Goal: Information Seeking & Learning: Learn about a topic

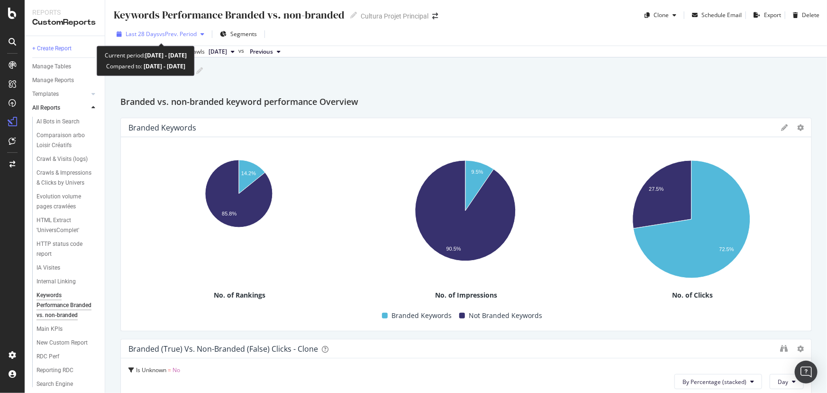
click at [181, 35] on span "vs Prev. Period" at bounding box center [177, 34] width 37 height 8
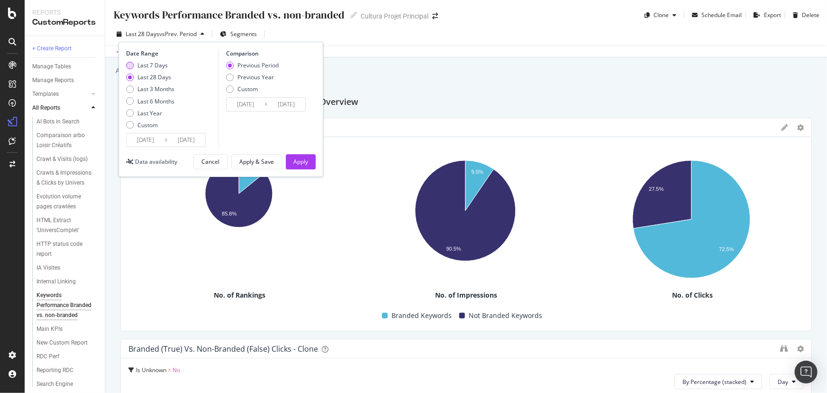
click at [161, 67] on div "Last 7 Days" at bounding box center [153, 65] width 30 height 8
type input "[DATE]"
click at [268, 81] on div "Previous Period Previous Year Custom" at bounding box center [252, 79] width 53 height 36
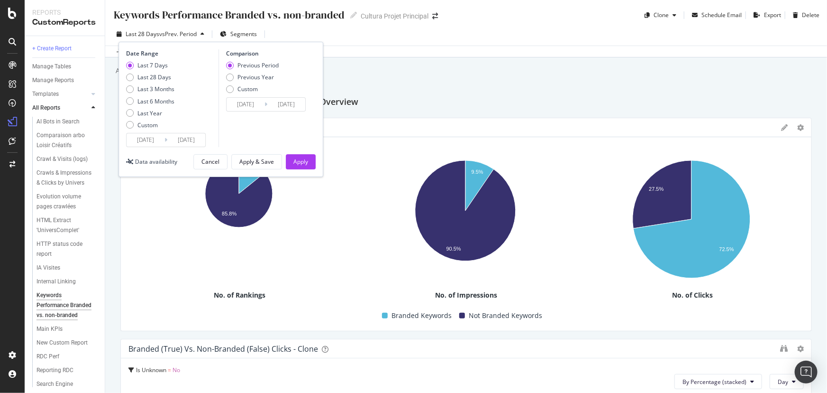
drag, startPoint x: 260, startPoint y: 75, endPoint x: 258, endPoint y: 98, distance: 22.4
click at [260, 76] on div "Previous Year" at bounding box center [256, 77] width 37 height 8
type input "[DATE]"
click at [296, 157] on div "Apply" at bounding box center [301, 161] width 15 height 8
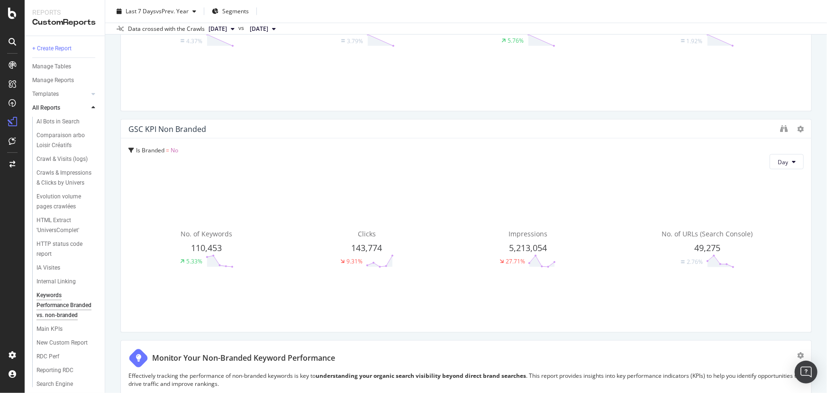
scroll to position [650, 0]
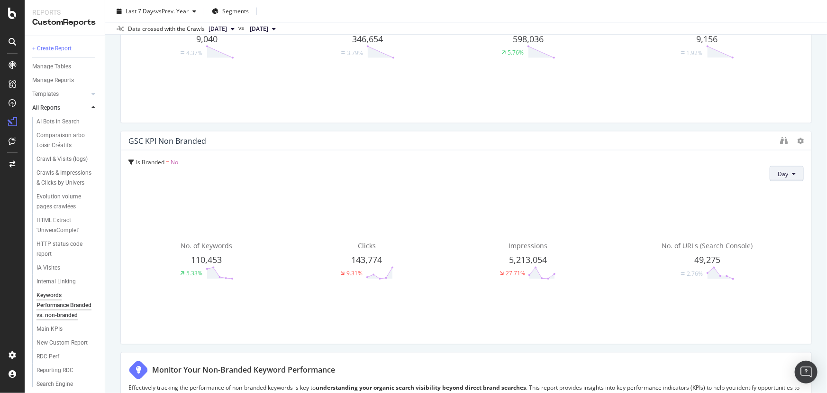
click at [791, 173] on button "Day" at bounding box center [787, 173] width 34 height 15
click at [780, 209] on span "Week" at bounding box center [780, 209] width 17 height 9
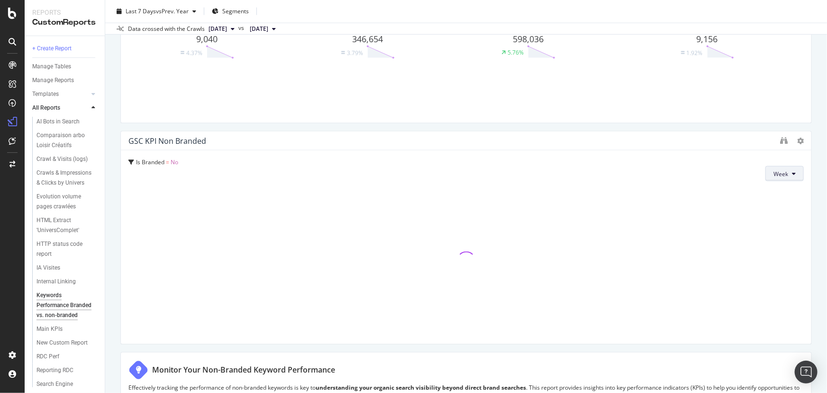
click at [788, 178] on button "Week" at bounding box center [785, 173] width 38 height 15
click at [787, 194] on div "Day" at bounding box center [777, 192] width 32 height 14
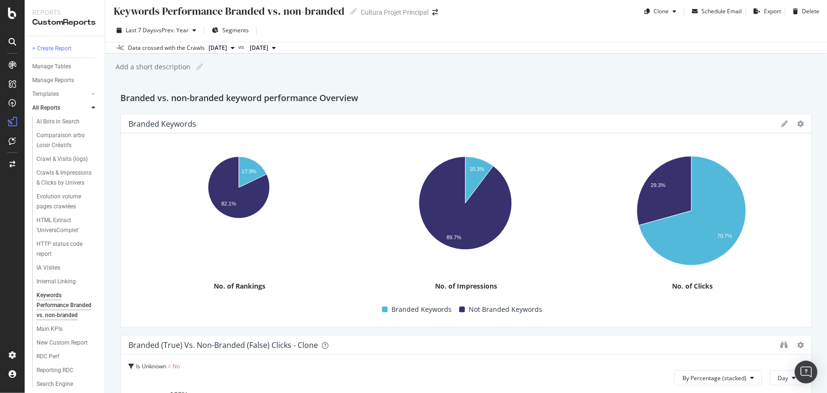
scroll to position [0, 0]
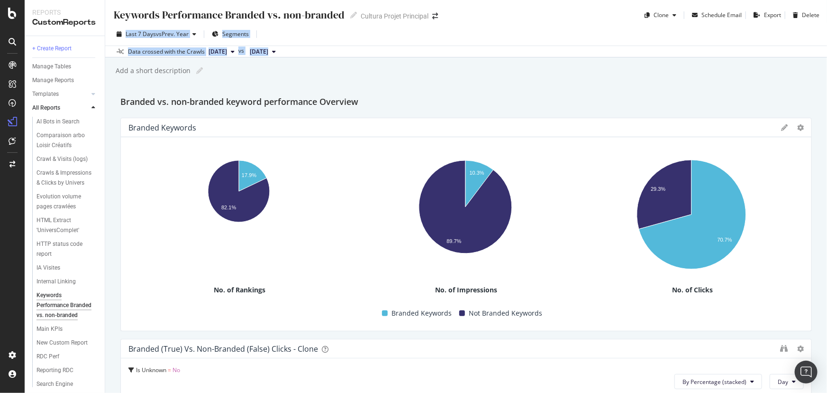
drag, startPoint x: 819, startPoint y: 19, endPoint x: 827, endPoint y: 58, distance: 40.1
click at [827, 58] on div "Keywords Performance Branded vs. non-branded Keywords Performance Branded vs. n…" at bounding box center [466, 196] width 722 height 393
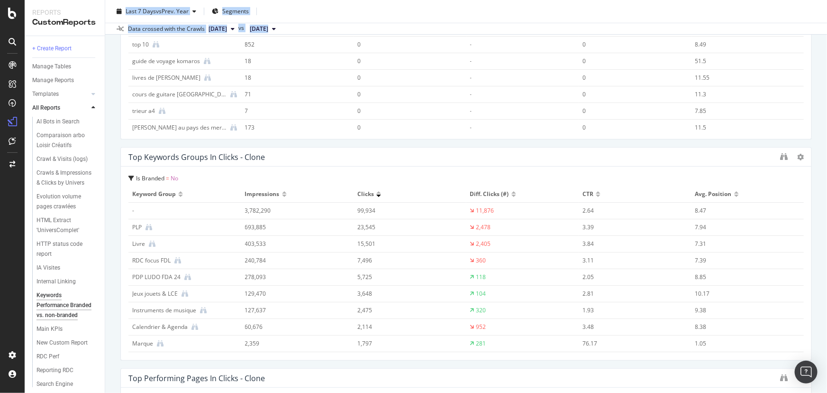
scroll to position [2089, 0]
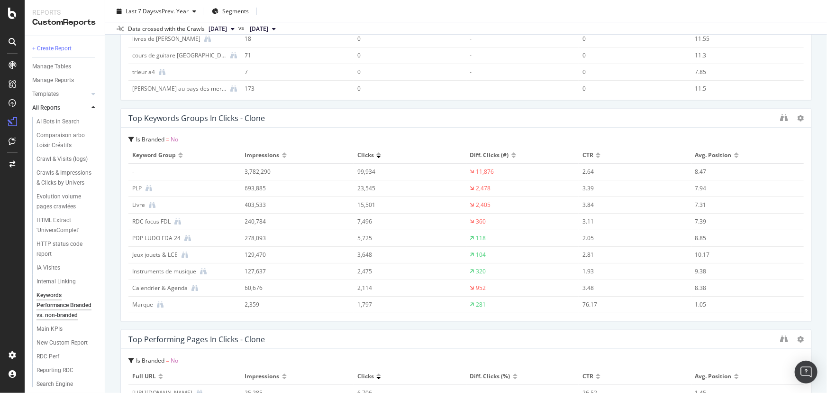
click at [474, 183] on td "2,478" at bounding box center [523, 188] width 113 height 17
click at [477, 187] on div "2,478" at bounding box center [484, 188] width 15 height 9
click at [147, 187] on icon at bounding box center [149, 188] width 7 height 7
click at [152, 203] on icon at bounding box center [152, 205] width 7 height 7
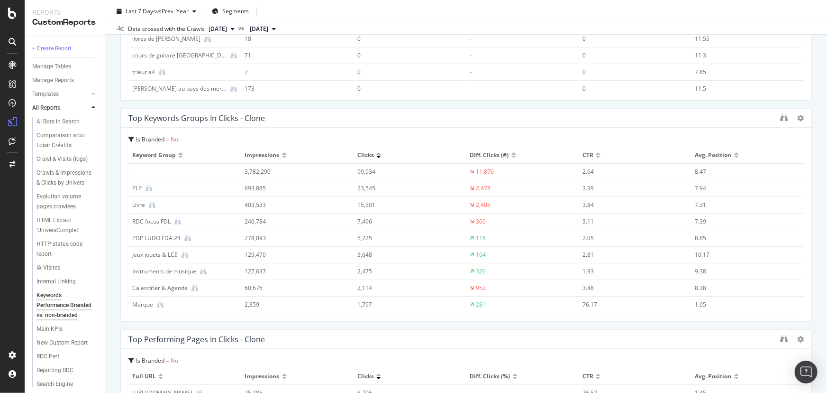
click at [479, 174] on div "11,876" at bounding box center [486, 171] width 18 height 9
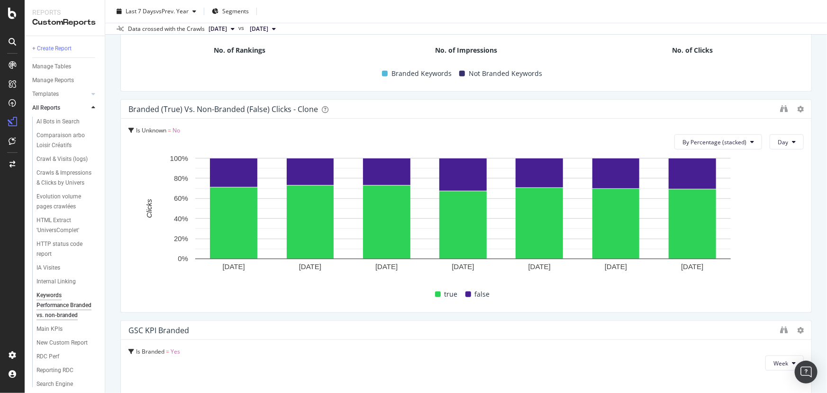
scroll to position [484, 0]
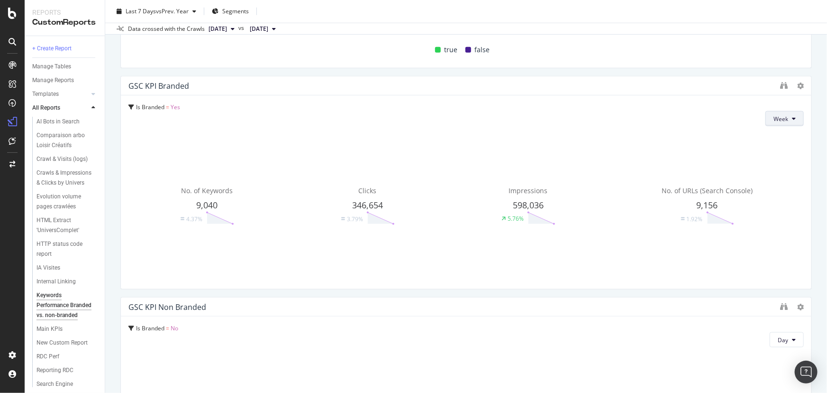
click at [778, 121] on span "Week" at bounding box center [781, 119] width 15 height 8
click at [779, 136] on span "Day" at bounding box center [776, 137] width 17 height 9
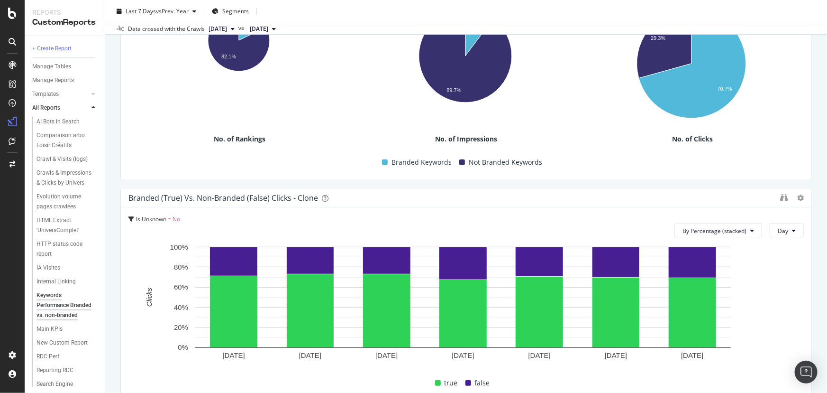
scroll to position [0, 0]
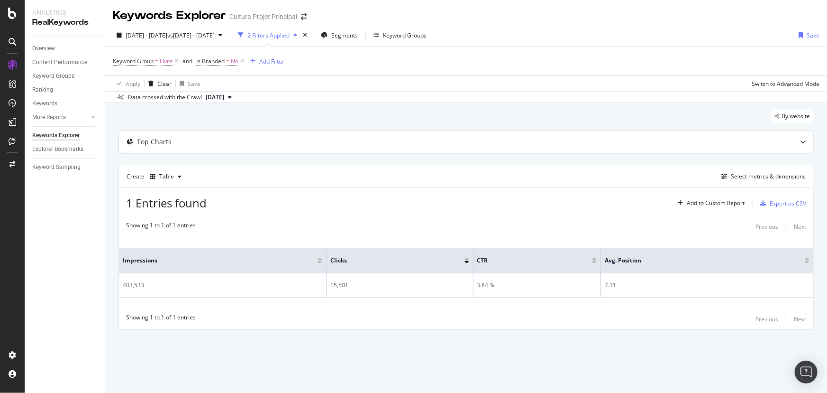
click at [138, 146] on div "Top Charts" at bounding box center [154, 141] width 35 height 9
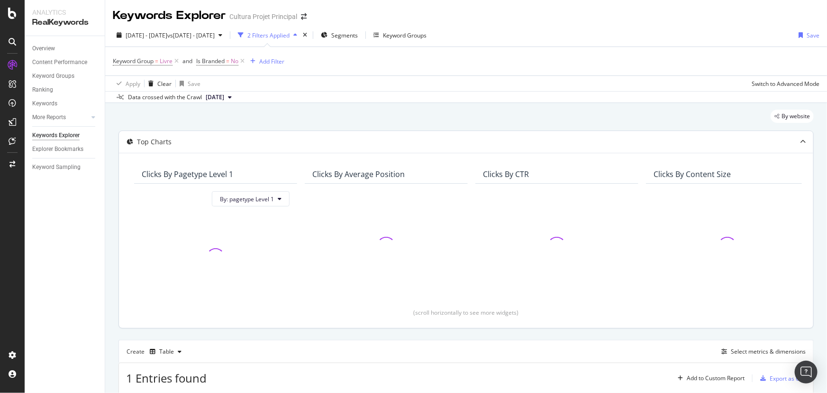
click at [138, 146] on div "Top Charts" at bounding box center [154, 141] width 35 height 9
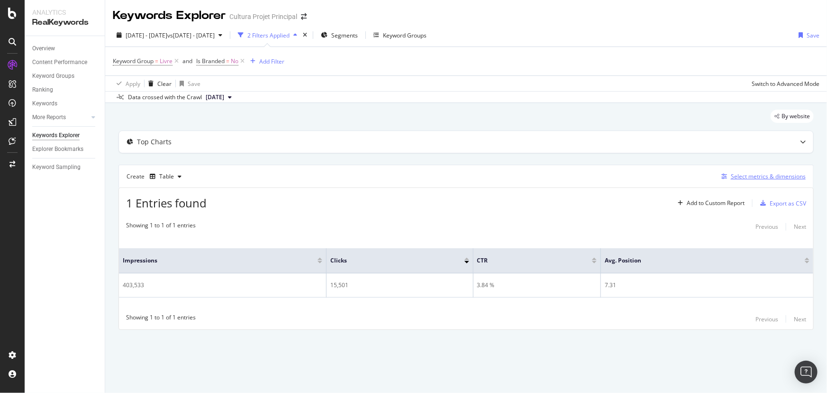
click at [772, 175] on div "Select metrics & dimensions" at bounding box center [768, 176] width 75 height 8
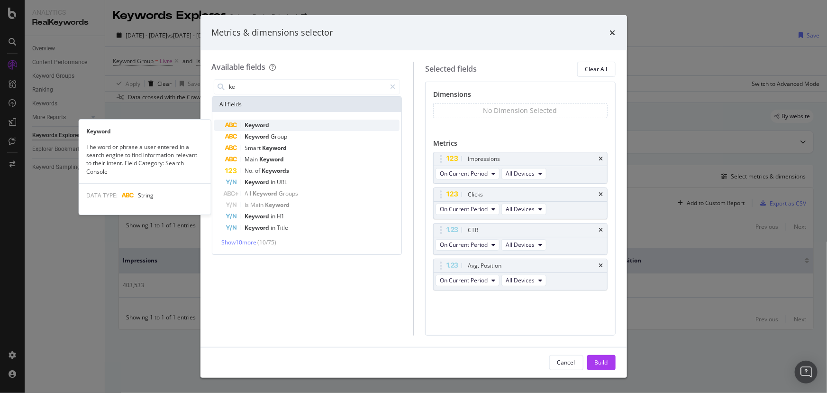
type input "ke"
click at [263, 122] on span "Keyword" at bounding box center [257, 125] width 25 height 8
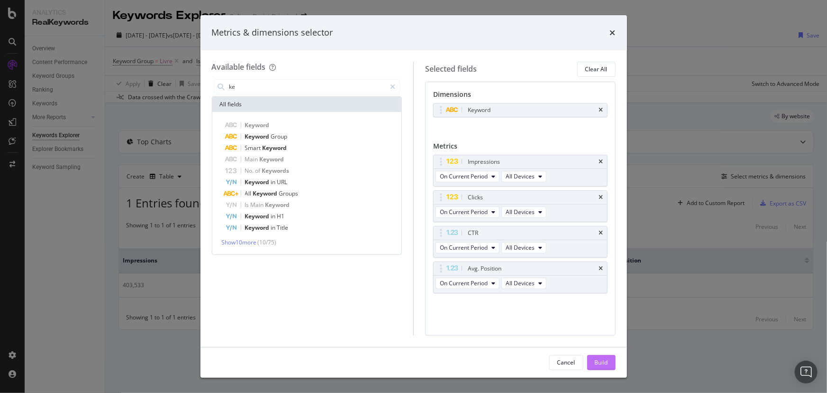
click at [598, 365] on div "Build" at bounding box center [601, 362] width 13 height 8
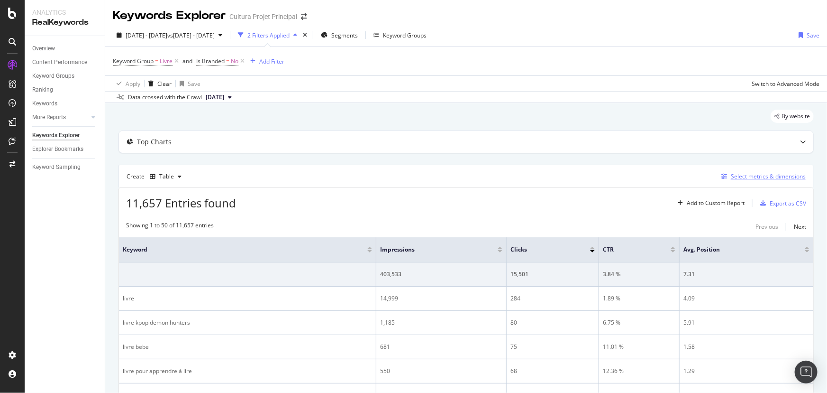
click at [760, 171] on button "Select metrics & dimensions" at bounding box center [762, 176] width 88 height 11
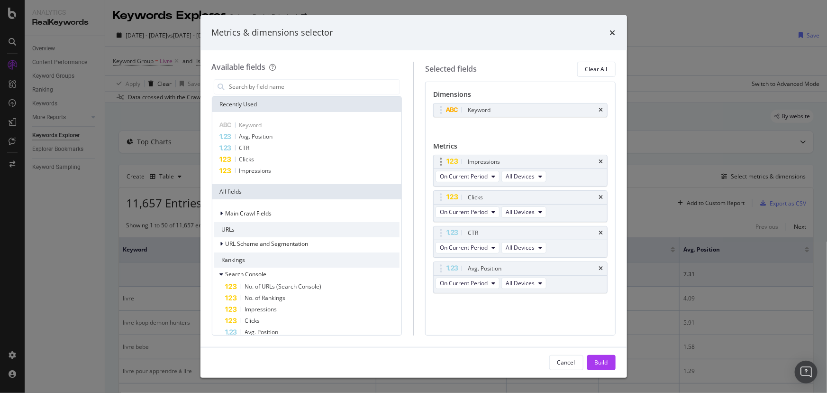
click at [553, 161] on div "Impressions" at bounding box center [531, 161] width 131 height 9
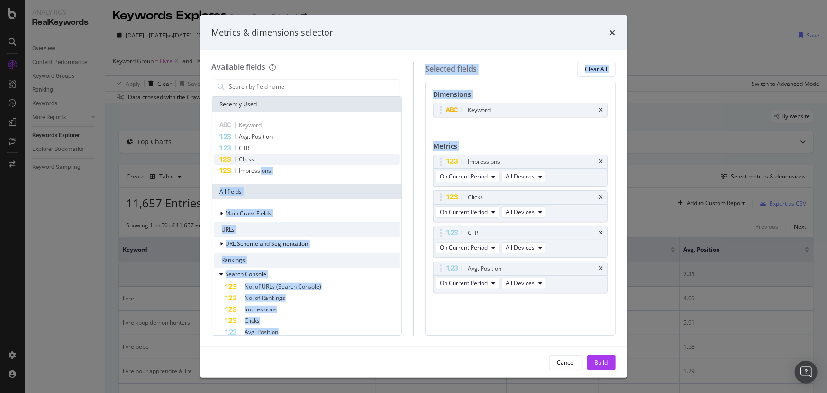
drag, startPoint x: 259, startPoint y: 170, endPoint x: 259, endPoint y: 155, distance: 15.2
click at [515, 209] on div "Available fields Recently Used Keyword Avg. Position CTR Clicks Impressions All…" at bounding box center [414, 199] width 404 height 274
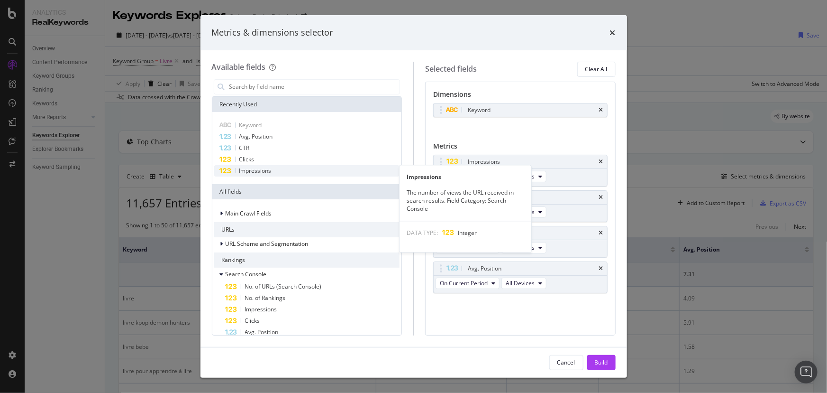
click at [258, 172] on span "Impressions" at bounding box center [255, 170] width 32 height 8
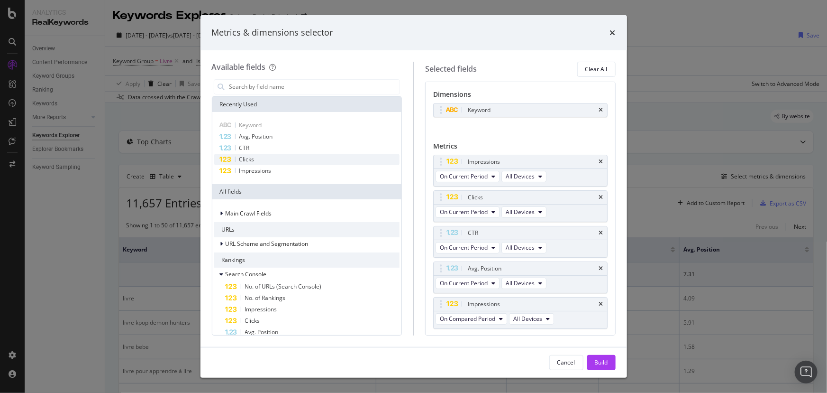
click at [256, 159] on div "Clicks" at bounding box center [307, 159] width 186 height 11
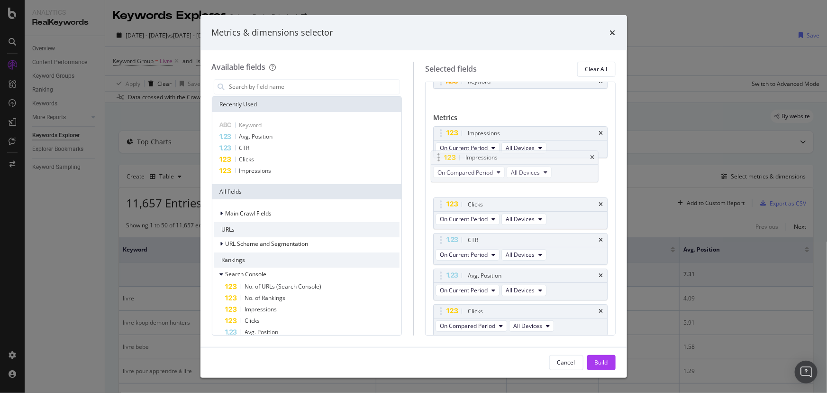
drag, startPoint x: 538, startPoint y: 275, endPoint x: 536, endPoint y: 158, distance: 117.1
click at [536, 158] on body "Analytics RealKeywords Overview Content Performance Keyword Groups Ranking Keyw…" at bounding box center [413, 196] width 827 height 393
click at [477, 185] on span "On Compared Period" at bounding box center [467, 183] width 55 height 8
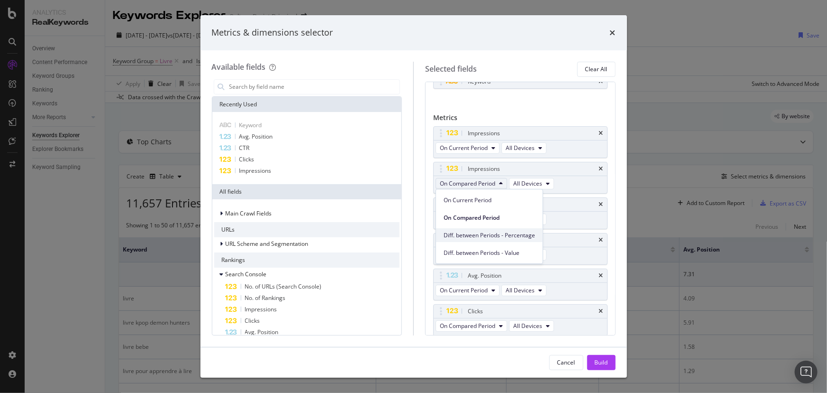
click at [518, 234] on span "Diff. between Periods - Percentage" at bounding box center [490, 235] width 92 height 9
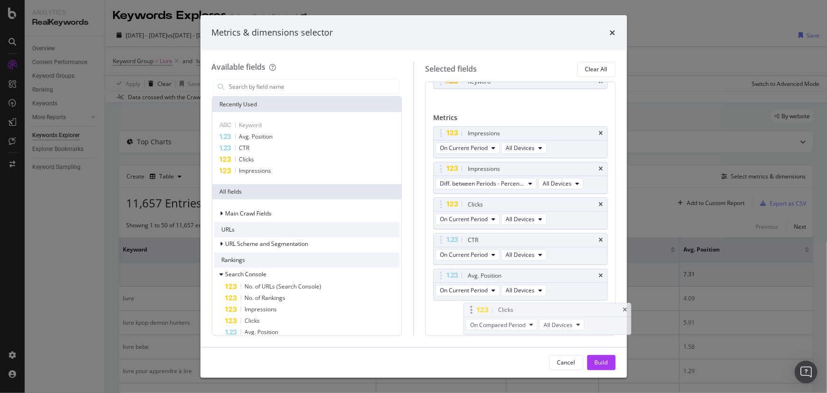
scroll to position [33, 0]
drag, startPoint x: 497, startPoint y: 306, endPoint x: 498, endPoint y: 232, distance: 73.5
click at [498, 232] on body "Analytics RealKeywords Overview Content Performance Keyword Groups Ranking Keyw…" at bounding box center [413, 196] width 827 height 393
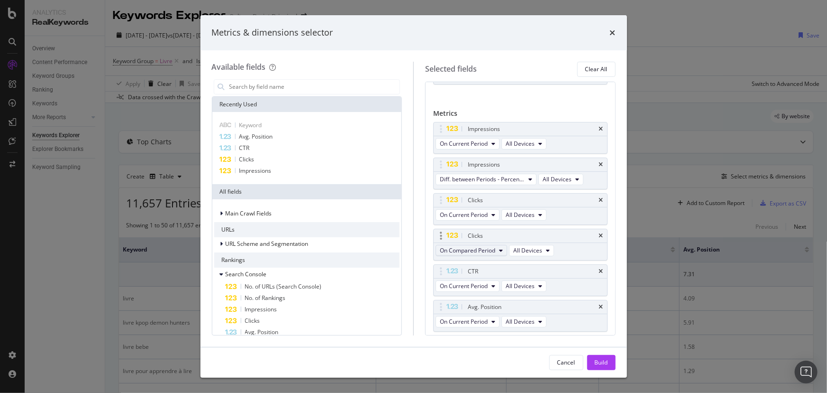
click at [478, 252] on span "On Compared Period" at bounding box center [467, 250] width 55 height 8
drag, startPoint x: 489, startPoint y: 304, endPoint x: 503, endPoint y: 307, distance: 14.0
click at [489, 304] on span "Diff. between Periods - Percentage" at bounding box center [490, 301] width 92 height 9
click at [598, 360] on div "Build" at bounding box center [601, 362] width 13 height 8
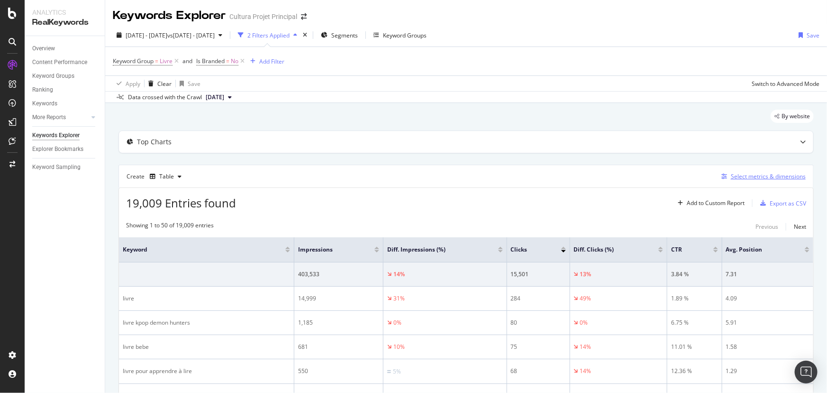
click at [775, 182] on button "Select metrics & dimensions" at bounding box center [762, 176] width 88 height 11
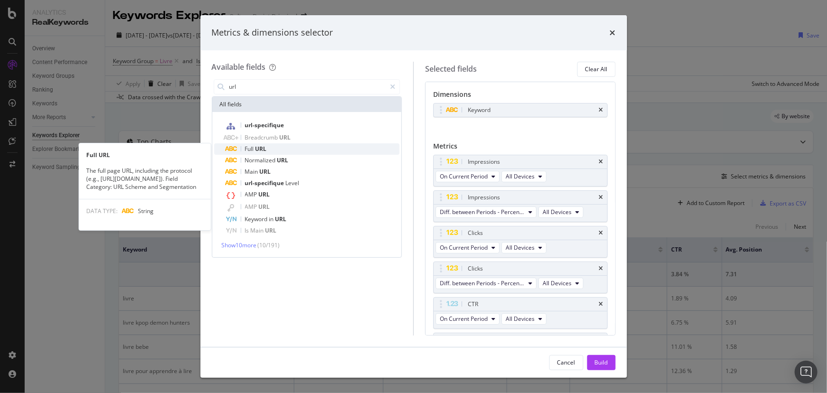
type input "url"
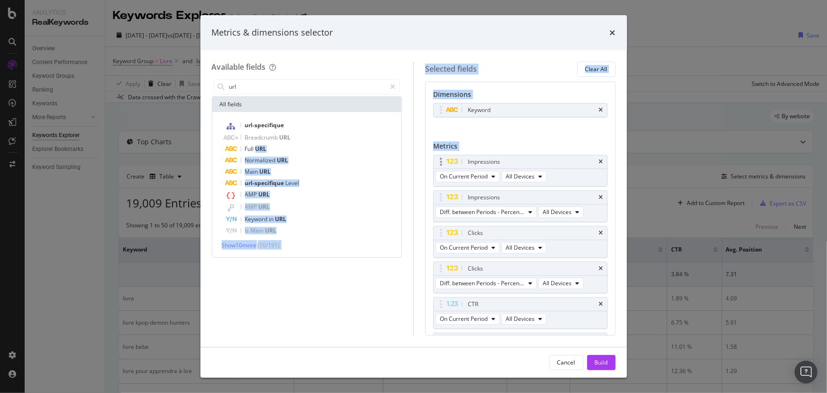
drag, startPoint x: 256, startPoint y: 145, endPoint x: 506, endPoint y: 163, distance: 250.5
click at [506, 163] on div "Available fields url All fields url-specifique Breadcrumb URL Full URL Normaliz…" at bounding box center [414, 199] width 404 height 274
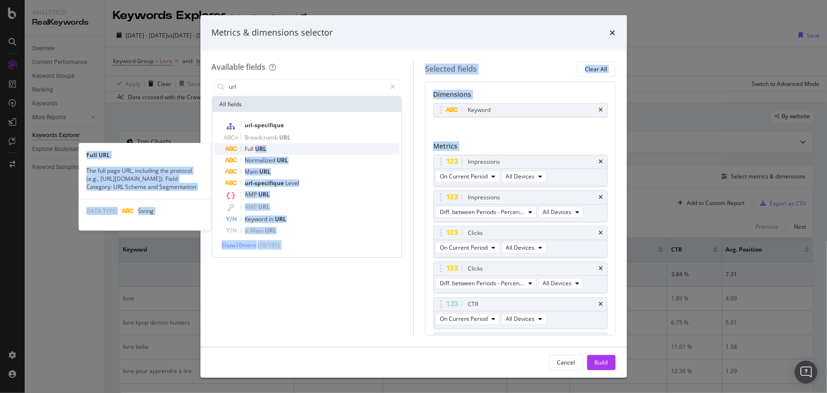
click at [324, 151] on div "Full URL" at bounding box center [313, 148] width 174 height 11
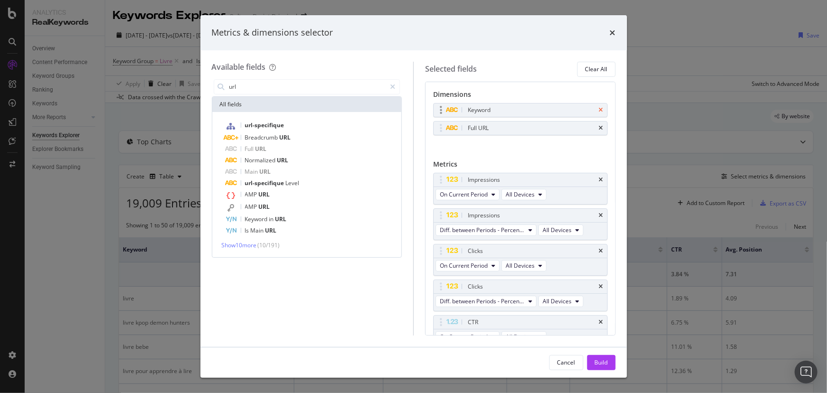
click at [599, 109] on icon "times" at bounding box center [601, 110] width 4 height 6
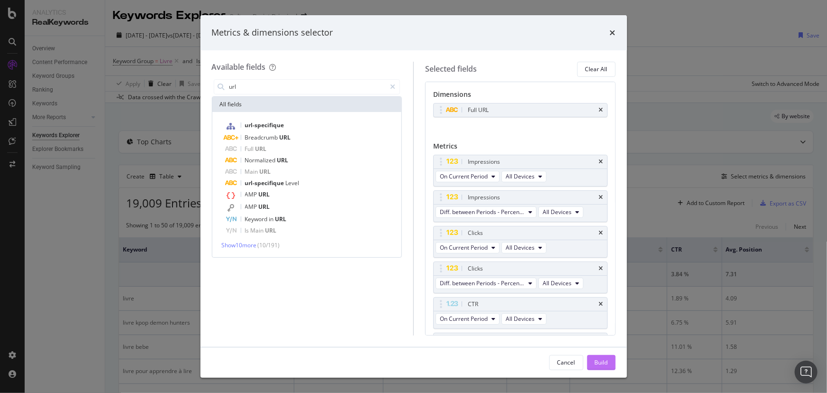
click at [613, 365] on button "Build" at bounding box center [601, 362] width 28 height 15
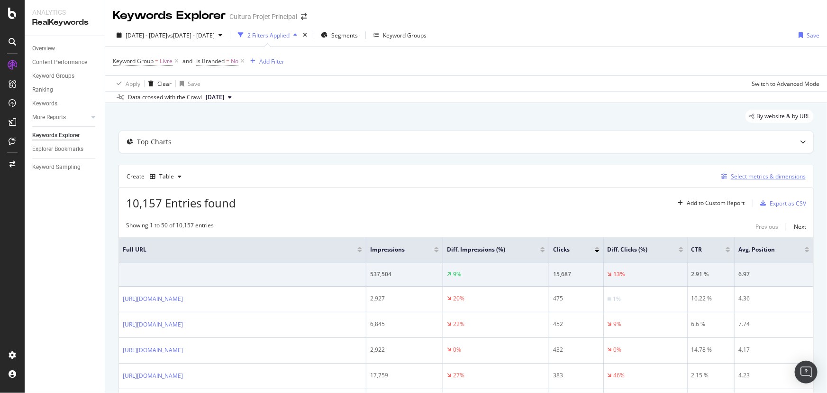
click at [768, 177] on div "Select metrics & dimensions" at bounding box center [768, 176] width 75 height 8
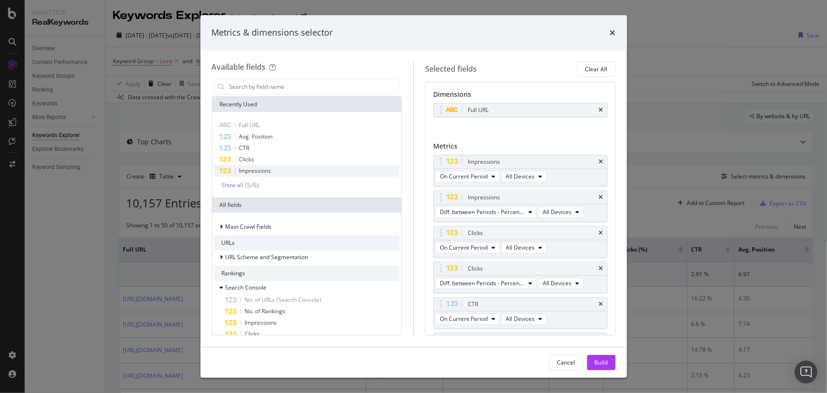
click at [272, 167] on div "Impressions" at bounding box center [307, 170] width 186 height 11
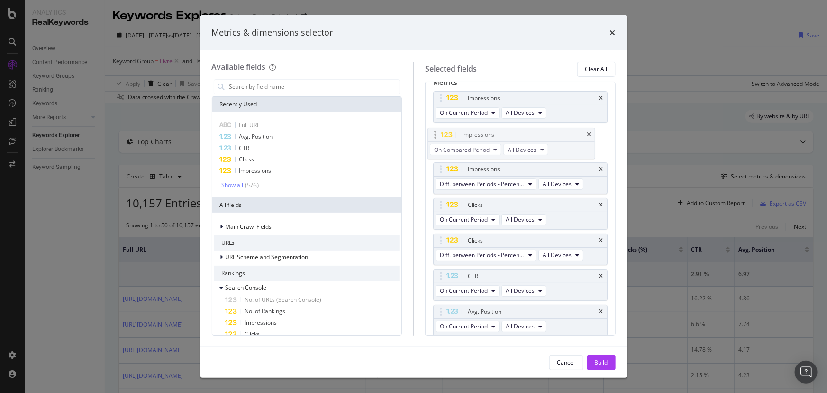
drag, startPoint x: 511, startPoint y: 308, endPoint x: 505, endPoint y: 133, distance: 175.5
click at [505, 133] on body "Analytics RealKeywords Overview Content Performance Keyword Groups Ranking Keyw…" at bounding box center [413, 196] width 827 height 393
click at [541, 149] on span "All Devices" at bounding box center [528, 148] width 29 height 8
click at [497, 150] on button "On Compared Period" at bounding box center [472, 148] width 72 height 11
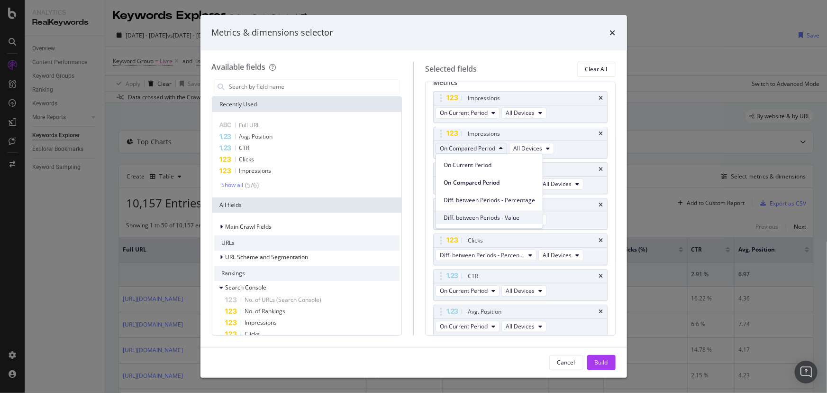
click at [517, 214] on span "Diff. between Periods - Value" at bounding box center [490, 217] width 92 height 9
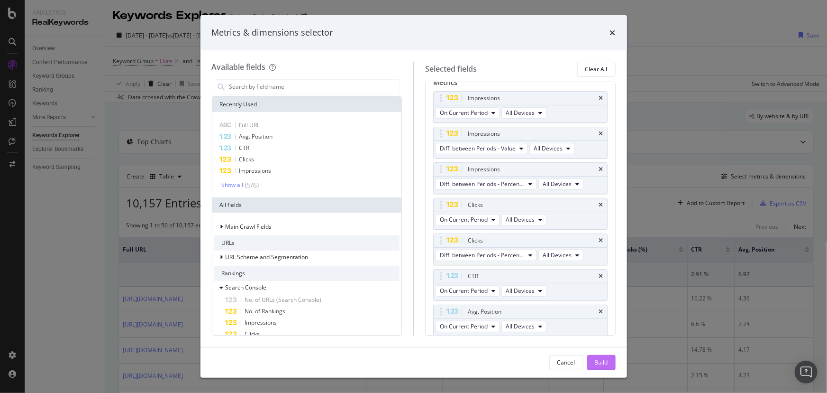
click at [605, 365] on div "Build" at bounding box center [601, 362] width 13 height 8
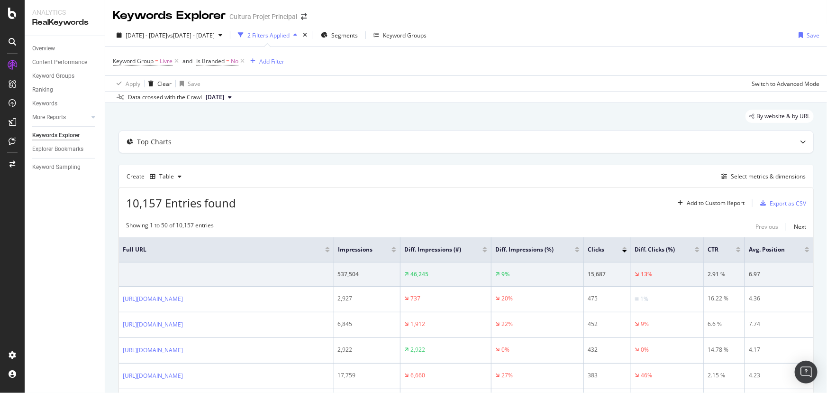
click at [487, 250] on div at bounding box center [485, 251] width 5 height 2
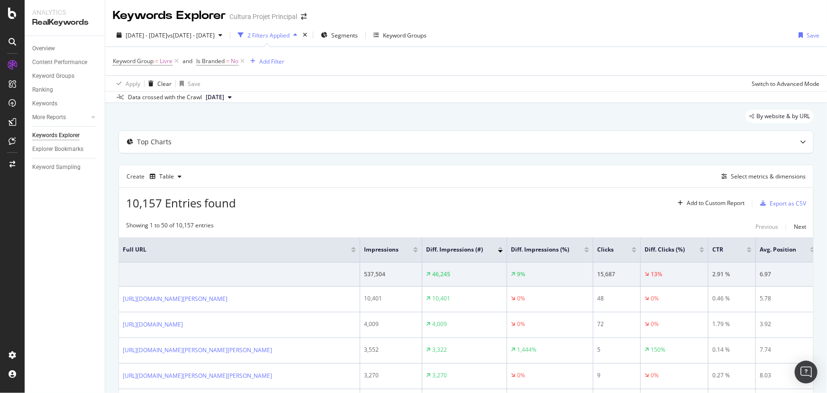
click at [501, 250] on div at bounding box center [500, 251] width 5 height 2
click at [499, 250] on div at bounding box center [500, 251] width 5 height 2
click at [501, 248] on div at bounding box center [500, 248] width 5 height 2
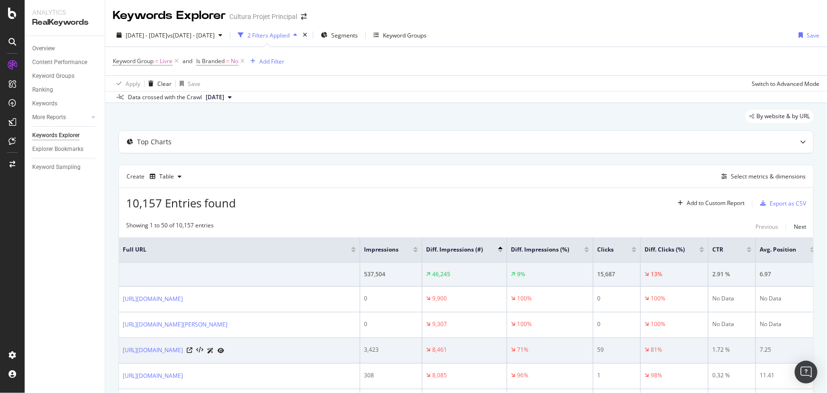
click at [257, 355] on div "https://www.cultura.com/livre/livre-occasion.html" at bounding box center [239, 350] width 233 height 10
click at [193, 353] on icon at bounding box center [190, 350] width 6 height 6
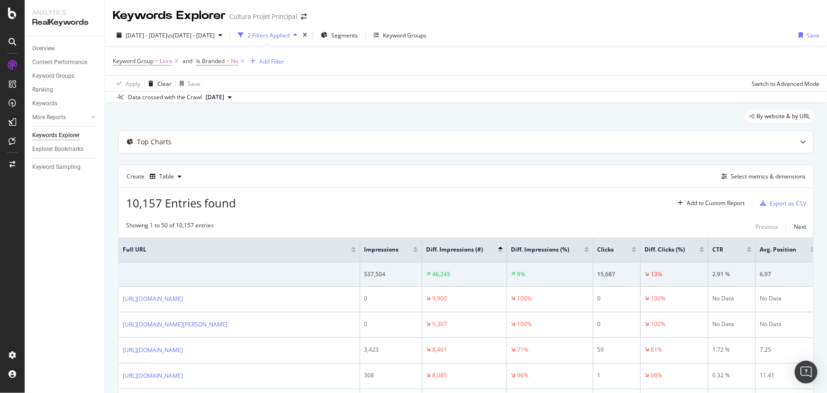
scroll to position [108, 0]
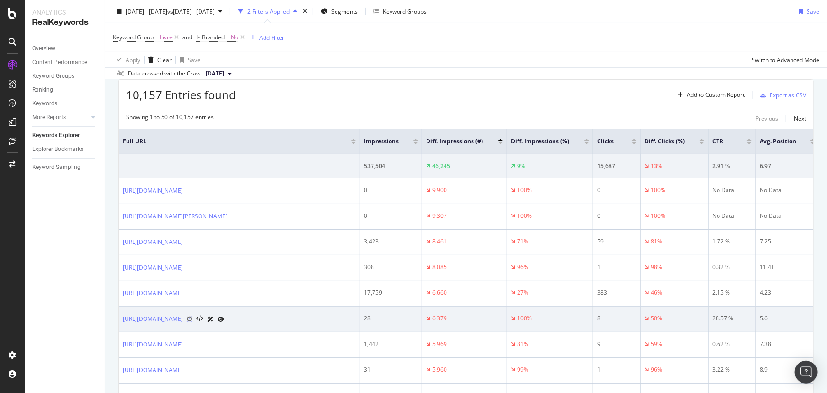
click at [193, 321] on icon at bounding box center [190, 319] width 6 height 6
